Goal: Information Seeking & Learning: Learn about a topic

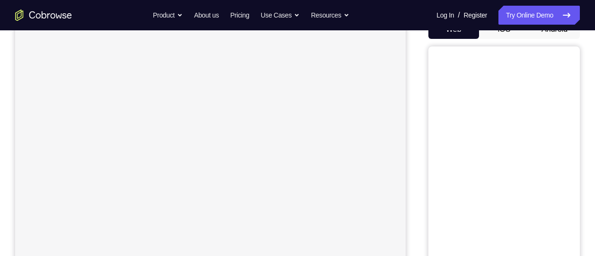
scroll to position [85, 0]
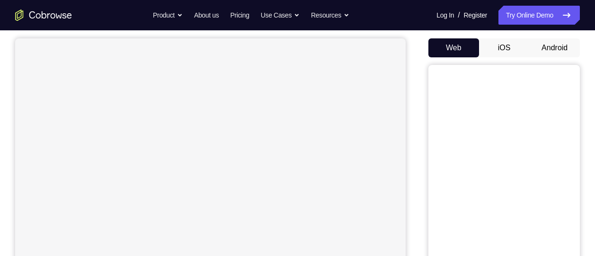
click at [556, 51] on button "Android" at bounding box center [554, 47] width 51 height 19
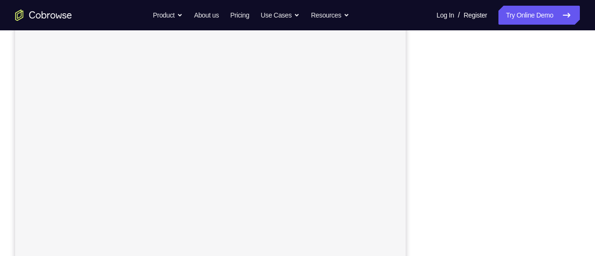
scroll to position [156, 0]
drag, startPoint x: 435, startPoint y: 188, endPoint x: 592, endPoint y: 182, distance: 157.3
click at [592, 182] on div "Your Support Agent Your Customer Web iOS Android Next Steps We’d be happy to gi…" at bounding box center [297, 186] width 595 height 625
drag, startPoint x: 584, startPoint y: 181, endPoint x: 416, endPoint y: 105, distance: 184.6
click at [416, 105] on div "Your Support Agent Your Customer Web iOS Android" at bounding box center [297, 110] width 565 height 350
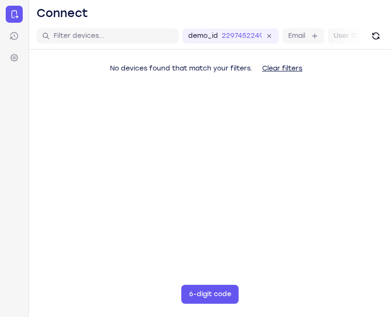
drag, startPoint x: 374, startPoint y: 67, endPoint x: 334, endPoint y: 221, distance: 159.4
click at [334, 221] on main "demo_id 2297452249 2297452249 Email User ID Device ID Device name 6-digit code …" at bounding box center [210, 181] width 362 height 317
